Goal: Check status: Check status

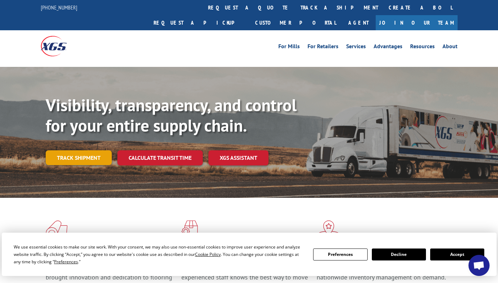
click at [83, 150] on link "Track shipment" at bounding box center [79, 157] width 66 height 15
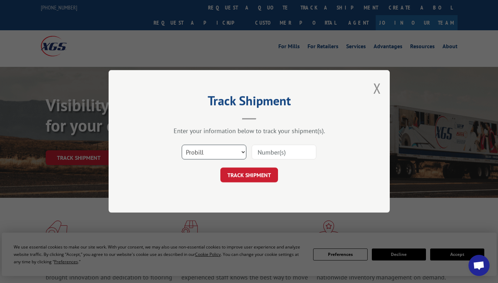
click at [211, 150] on select "Select category... Probill BOL PO" at bounding box center [214, 152] width 65 height 15
select select "bol"
click at [182, 145] on select "Select category... Probill BOL PO" at bounding box center [214, 152] width 65 height 15
drag, startPoint x: 281, startPoint y: 157, endPoint x: 275, endPoint y: 155, distance: 6.3
click at [281, 157] on input at bounding box center [284, 152] width 65 height 15
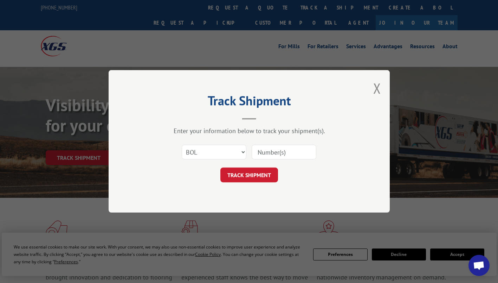
click at [265, 152] on input at bounding box center [284, 152] width 65 height 15
paste input "363641"
type input "363641"
click at [247, 172] on button "TRACK SHIPMENT" at bounding box center [249, 175] width 58 height 15
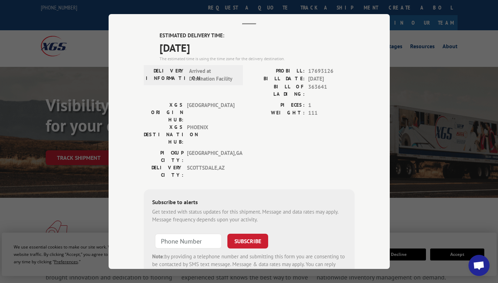
scroll to position [39, 0]
drag, startPoint x: 222, startPoint y: 49, endPoint x: 155, endPoint y: 37, distance: 68.2
click at [155, 37] on div "ESTIMATED DELIVERY TIME: [DATE] The estimated time is using the time zone for t…" at bounding box center [249, 158] width 211 height 253
copy div "ESTIMATED DELIVERY TIME: [DATE]"
click at [450, 31] on div "Track Shipment ESTIMATED DELIVERY TIME: [DATE] The estimated time is using the …" at bounding box center [249, 141] width 498 height 283
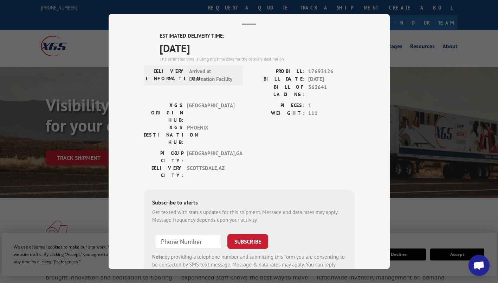
click at [294, 102] on label "PIECES:" at bounding box center [277, 106] width 56 height 8
drag, startPoint x: 294, startPoint y: 95, endPoint x: 280, endPoint y: 121, distance: 29.1
click at [280, 121] on div "PIECES: 1 WEIGHT: 111" at bounding box center [301, 126] width 105 height 48
drag, startPoint x: 332, startPoint y: 71, endPoint x: 300, endPoint y: 78, distance: 33.6
click at [300, 78] on div "PROBILL: 17693126 BILL DATE: [DATE] BILL OF LADING: 363641" at bounding box center [301, 83] width 105 height 31
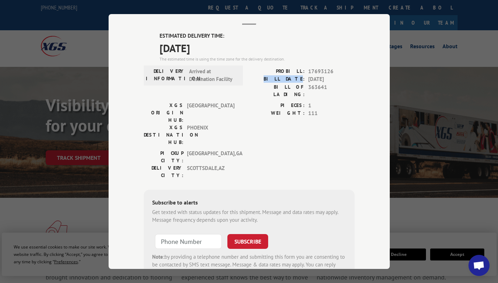
drag, startPoint x: 300, startPoint y: 78, endPoint x: 340, endPoint y: 73, distance: 40.4
click at [337, 75] on span "17693126" at bounding box center [331, 72] width 46 height 8
click at [298, 71] on label "PROBILL:" at bounding box center [277, 72] width 56 height 8
drag, startPoint x: 282, startPoint y: 72, endPoint x: 290, endPoint y: 70, distance: 8.4
click at [290, 70] on label "PROBILL:" at bounding box center [277, 72] width 56 height 8
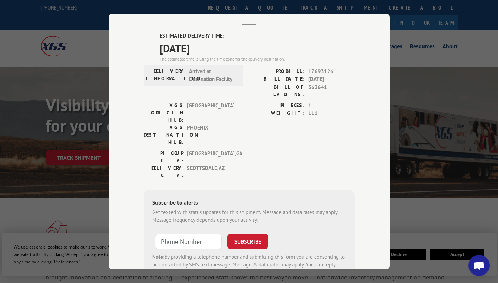
drag, startPoint x: 290, startPoint y: 70, endPoint x: 325, endPoint y: 72, distance: 34.5
click at [325, 72] on span "17693126" at bounding box center [331, 72] width 46 height 8
drag, startPoint x: 335, startPoint y: 70, endPoint x: 280, endPoint y: 72, distance: 55.6
click at [280, 72] on div "PROBILL: 17693126" at bounding box center [301, 72] width 105 height 8
copy div "PROBILL: 17693126"
